Goal: Transaction & Acquisition: Purchase product/service

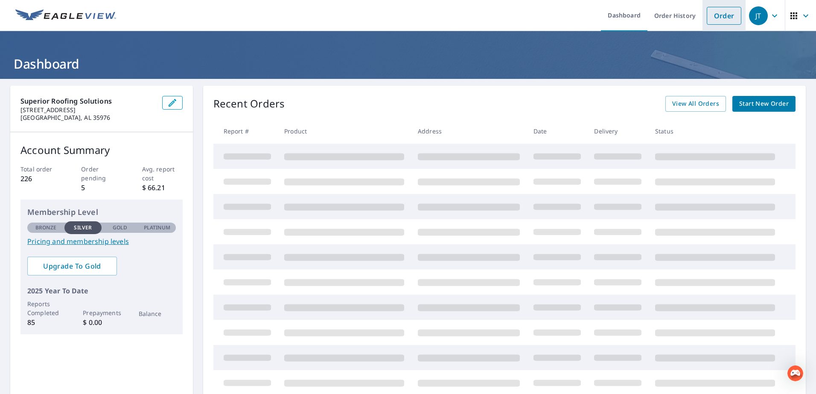
click at [717, 15] on link "Order" at bounding box center [723, 16] width 35 height 18
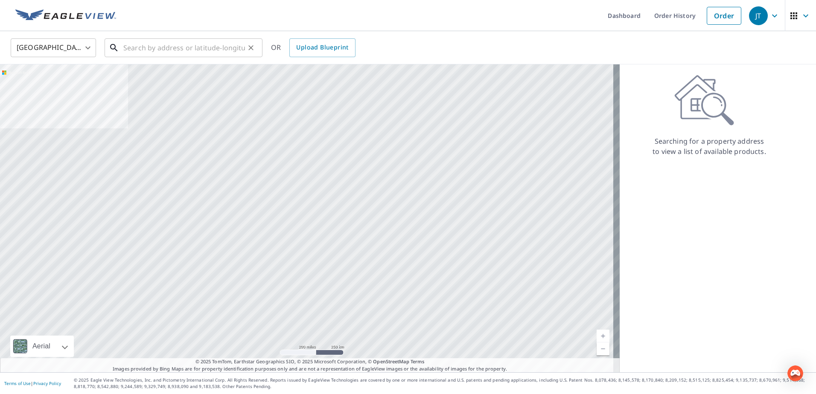
click at [163, 46] on input "text" at bounding box center [184, 48] width 122 height 24
click at [190, 51] on input "text" at bounding box center [184, 48] width 122 height 24
drag, startPoint x: 165, startPoint y: 49, endPoint x: 157, endPoint y: 49, distance: 7.7
click at [160, 49] on input "text" at bounding box center [184, 48] width 122 height 24
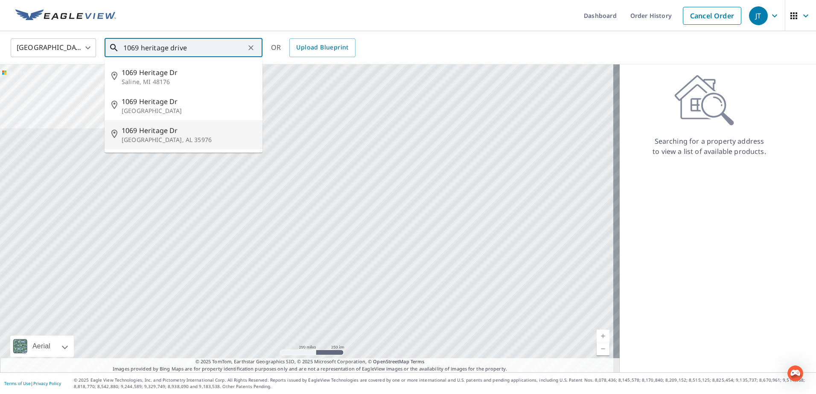
click at [147, 136] on p "[GEOGRAPHIC_DATA], AL 35976" at bounding box center [189, 140] width 134 height 9
type input "[STREET_ADDRESS][PERSON_NAME]"
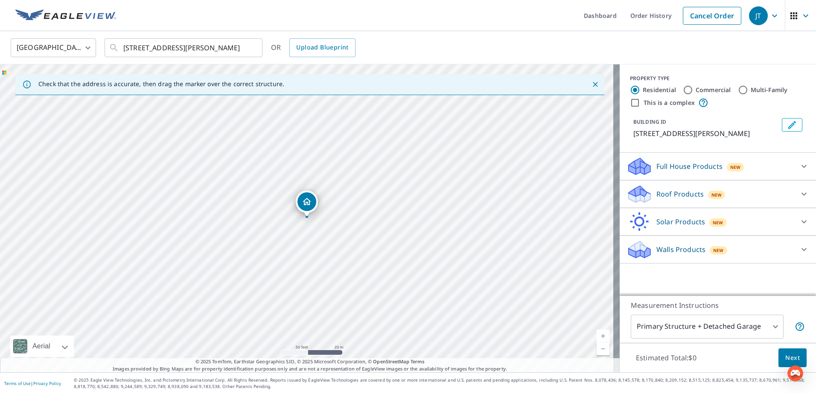
click at [708, 195] on div "New" at bounding box center [716, 195] width 17 height 9
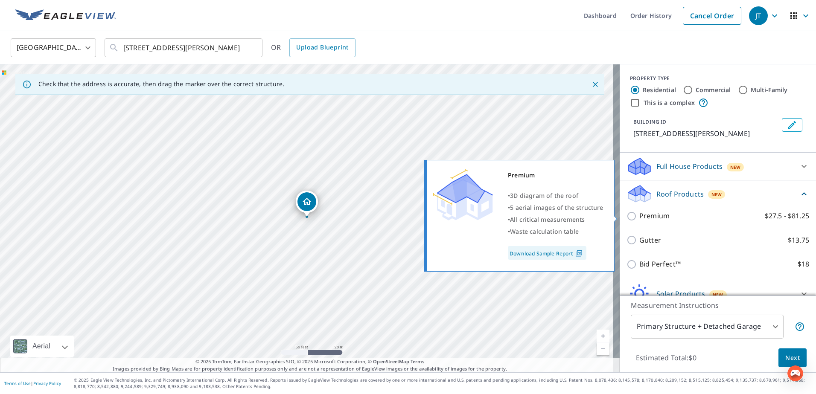
click at [639, 217] on p "Premium" at bounding box center [654, 216] width 30 height 11
click at [634, 217] on input "Premium $27.5 - $81.25" at bounding box center [632, 216] width 13 height 10
checkbox input "true"
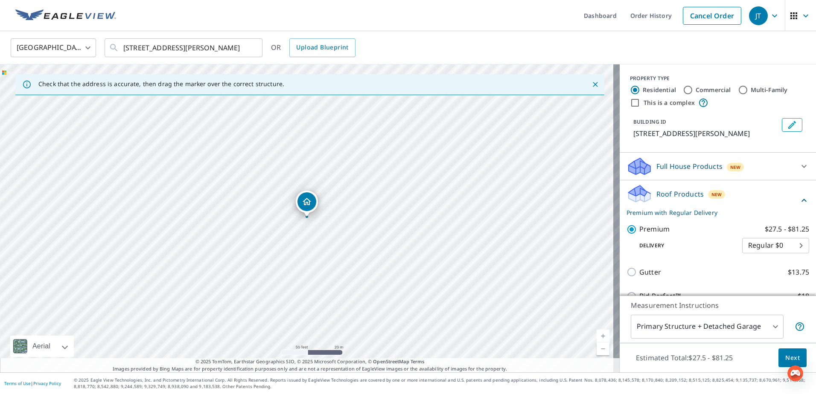
click at [791, 358] on span "Next" at bounding box center [792, 358] width 15 height 11
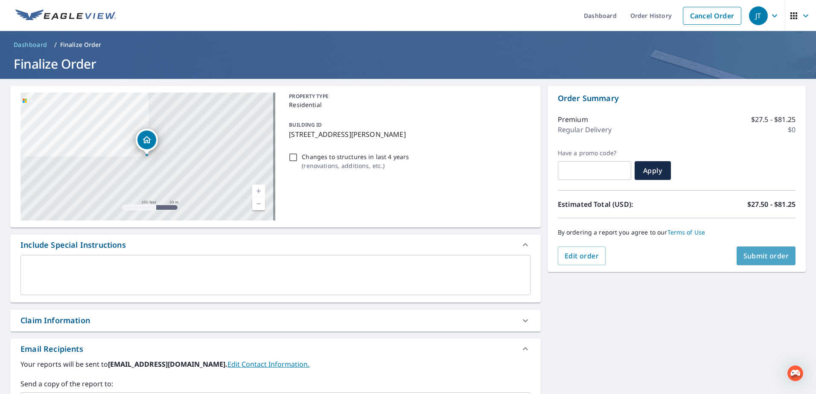
click at [771, 258] on span "Submit order" at bounding box center [766, 255] width 46 height 9
